Goal: Task Accomplishment & Management: Complete application form

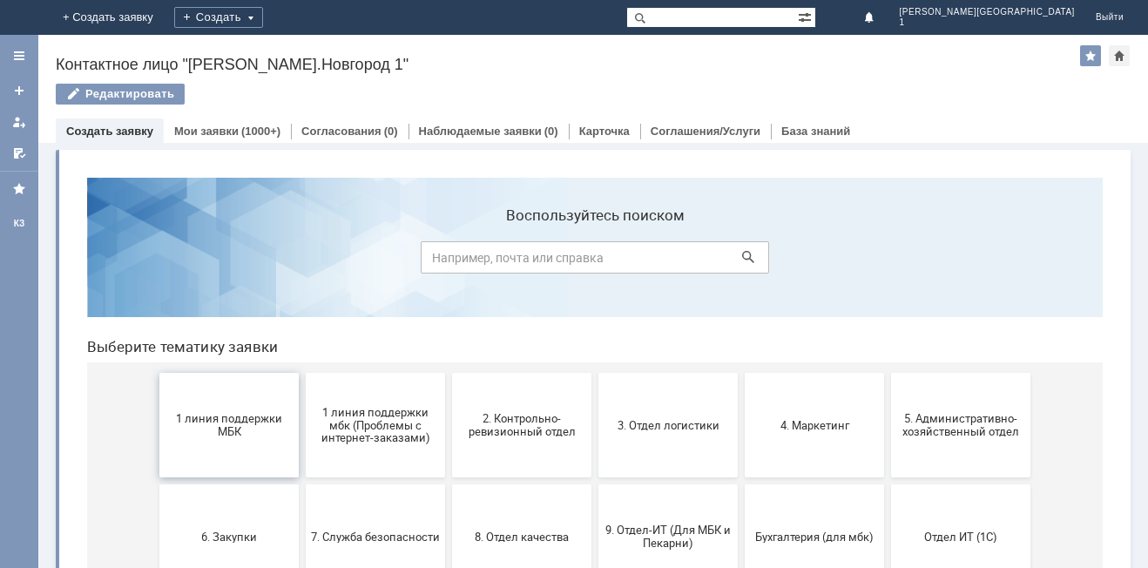
click at [220, 432] on span "1 линия поддержки МБК" at bounding box center [229, 425] width 129 height 26
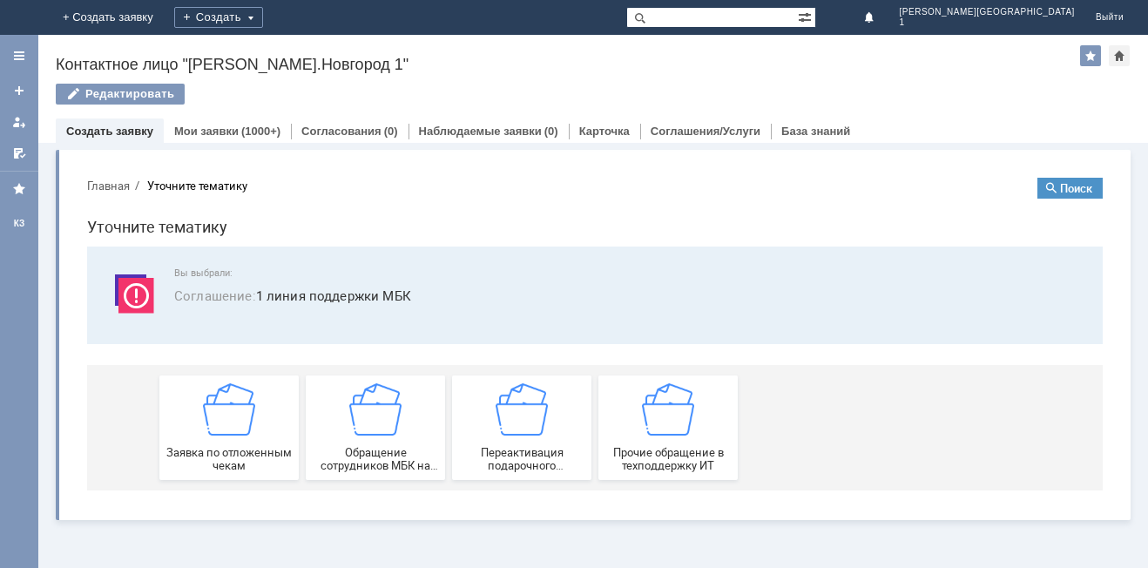
click at [220, 432] on img at bounding box center [229, 409] width 52 height 52
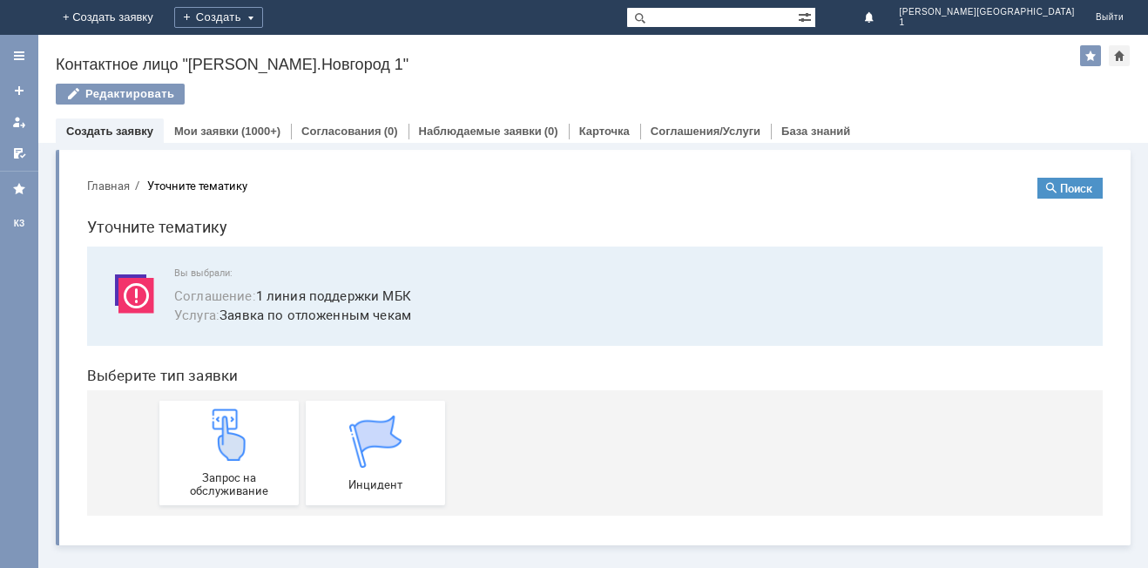
click at [220, 432] on img at bounding box center [229, 434] width 52 height 52
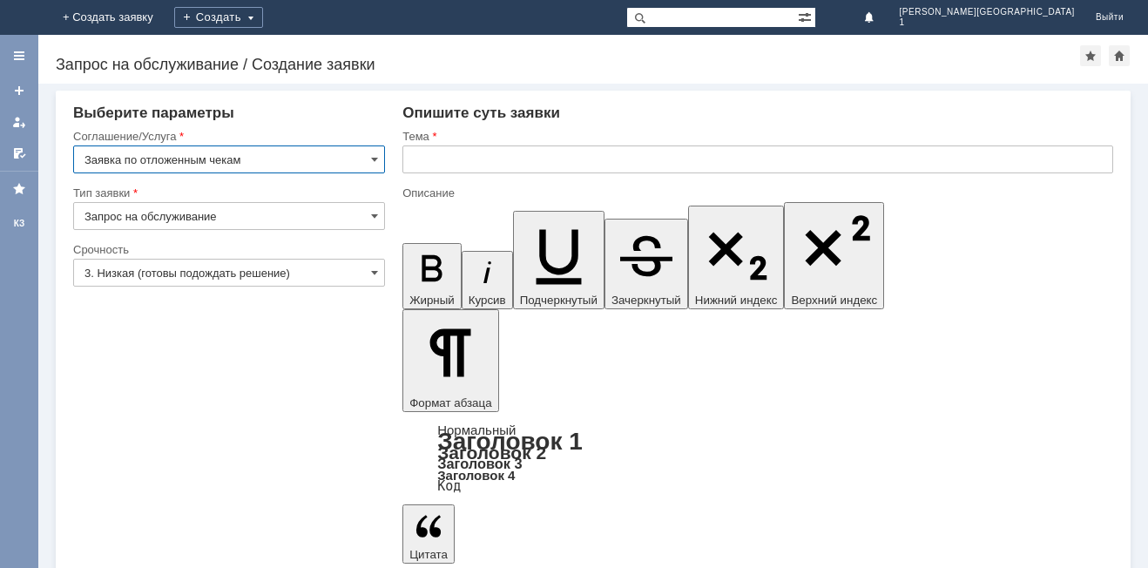
click at [454, 162] on input "text" at bounding box center [757, 159] width 711 height 28
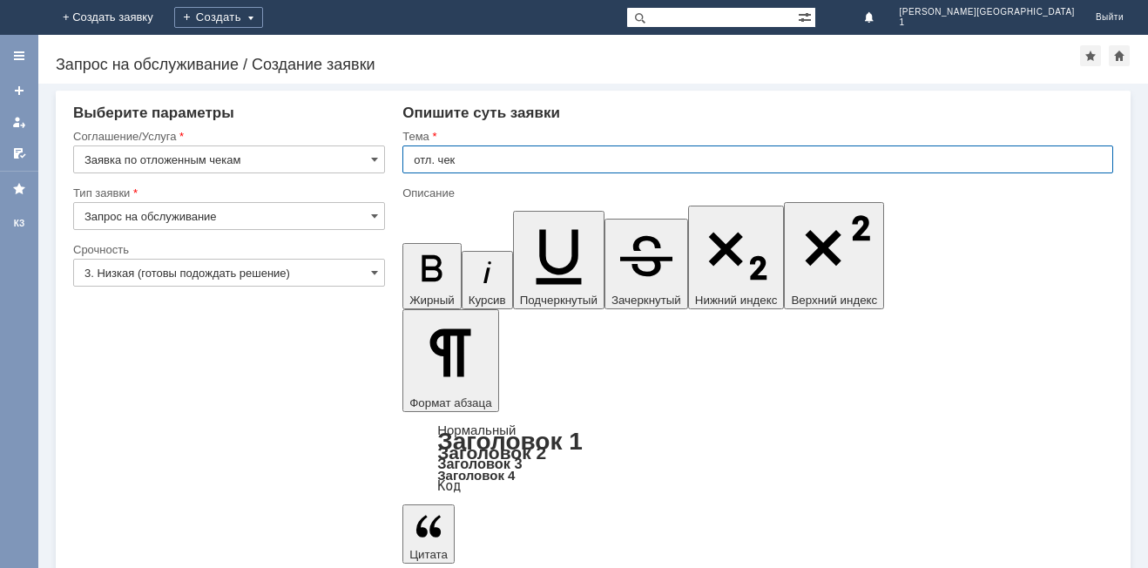
type input "отл. чек"
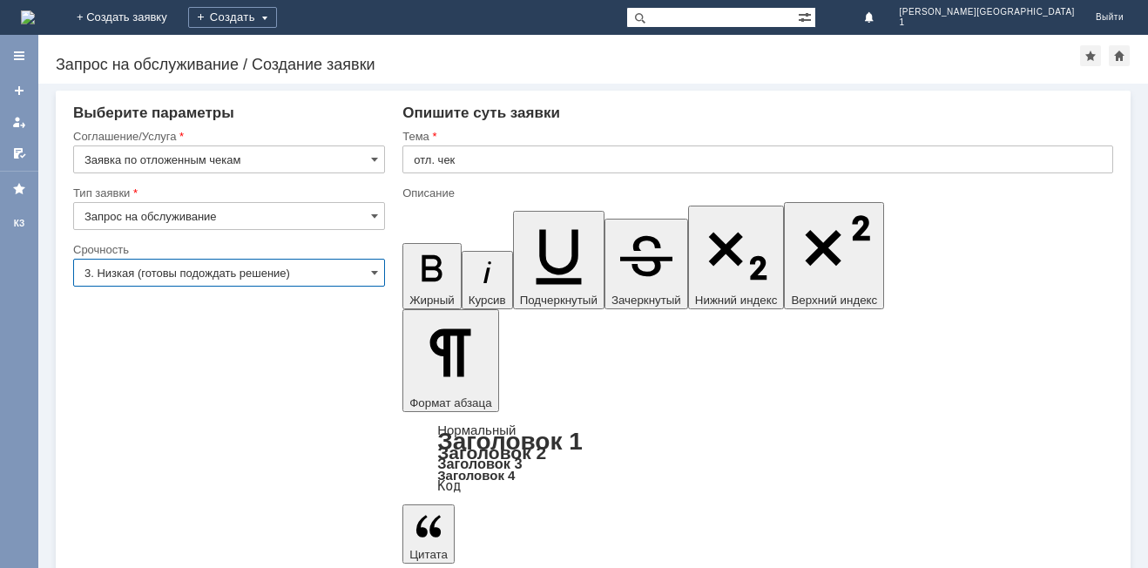
click at [354, 266] on input "3. Низкая (готовы подождать решение)" at bounding box center [229, 273] width 312 height 28
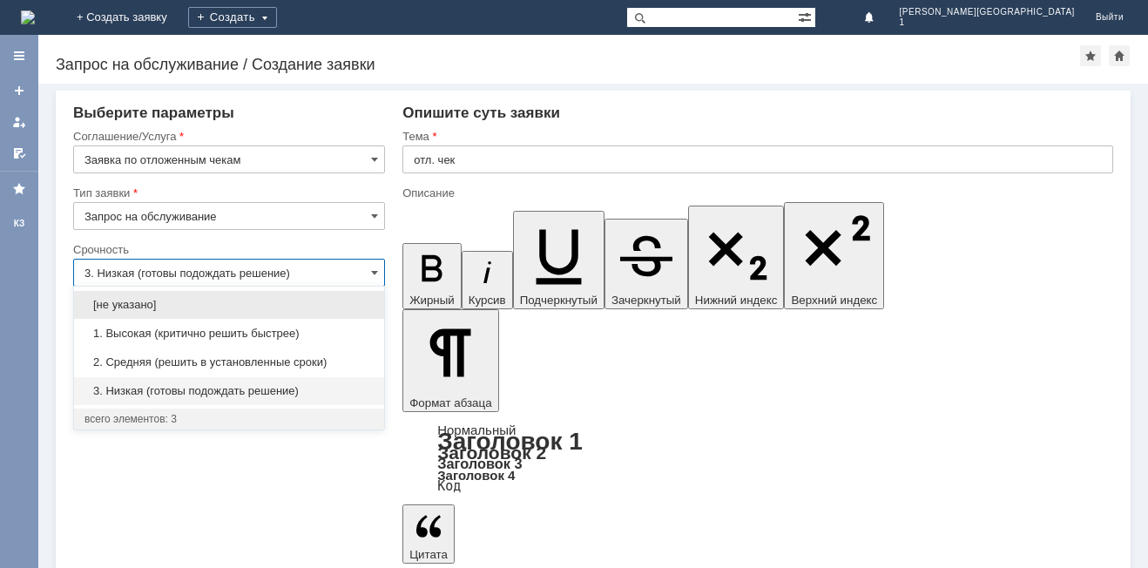
drag, startPoint x: 316, startPoint y: 362, endPoint x: 325, endPoint y: 363, distance: 8.8
click at [318, 362] on span "2. Средняя (решить в установленные сроки)" at bounding box center [228, 362] width 289 height 14
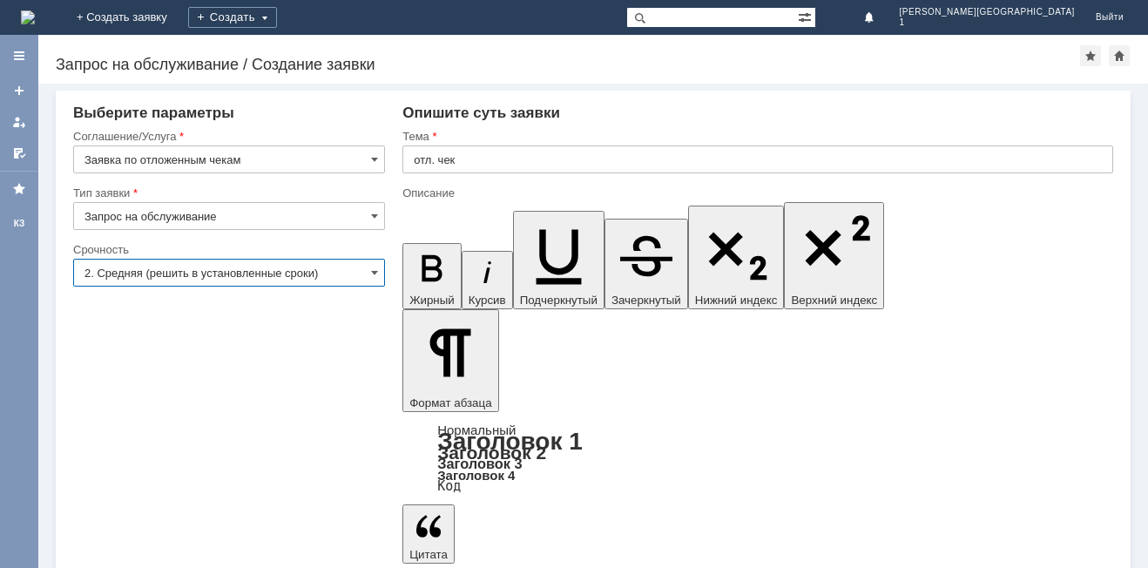
type input "2. Средняя (решить в установленные сроки)"
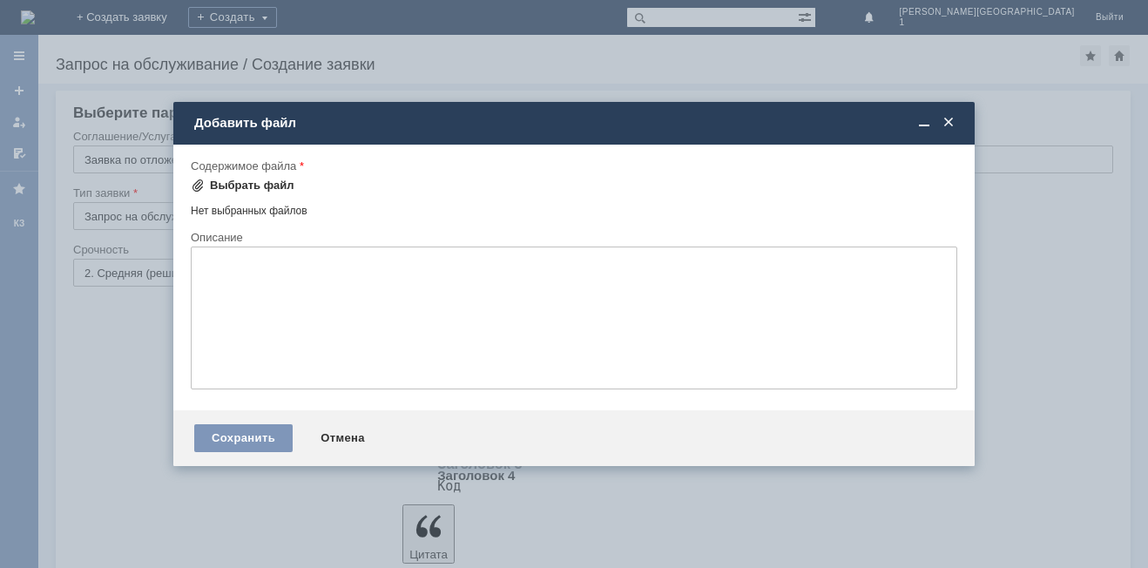
click at [273, 187] on div "Выбрать файл" at bounding box center [252, 186] width 84 height 14
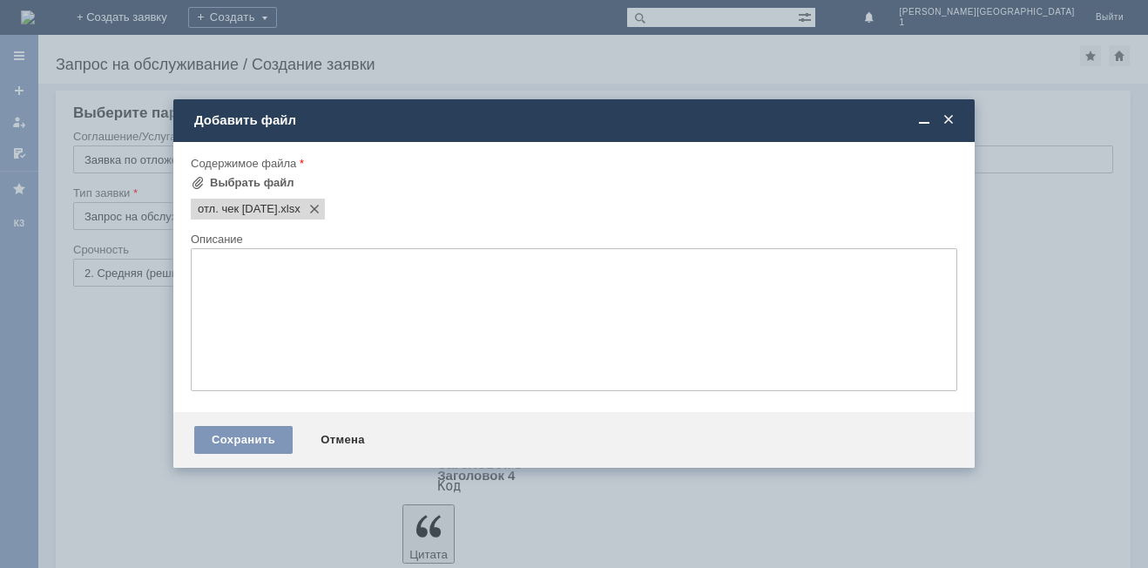
click at [220, 422] on div "Сохранить Отмена" at bounding box center [573, 440] width 801 height 56
click at [225, 433] on div "Сохранить" at bounding box center [243, 440] width 98 height 28
